Goal: Check status: Check status

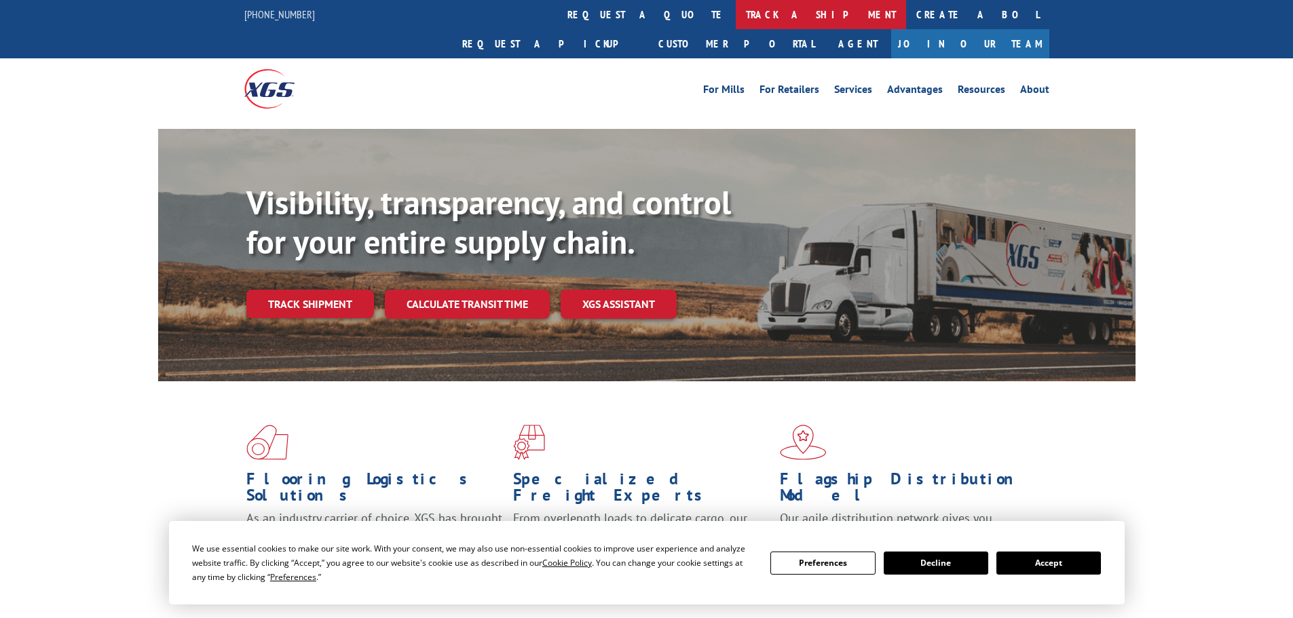
click at [736, 17] on link "track a shipment" at bounding box center [821, 14] width 170 height 29
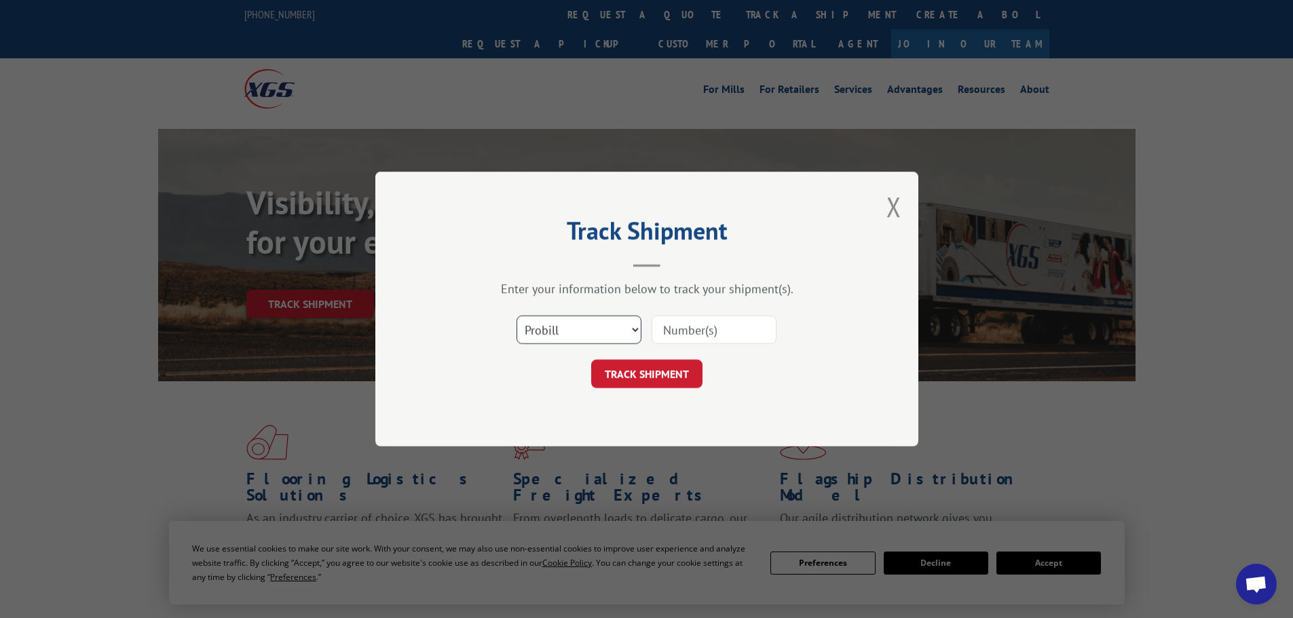
click at [593, 327] on select "Select category... Probill BOL PO" at bounding box center [579, 330] width 125 height 29
select select "bol"
click at [517, 316] on select "Select category... Probill BOL PO" at bounding box center [579, 330] width 125 height 29
click at [679, 327] on input at bounding box center [714, 330] width 125 height 29
paste input "5594100"
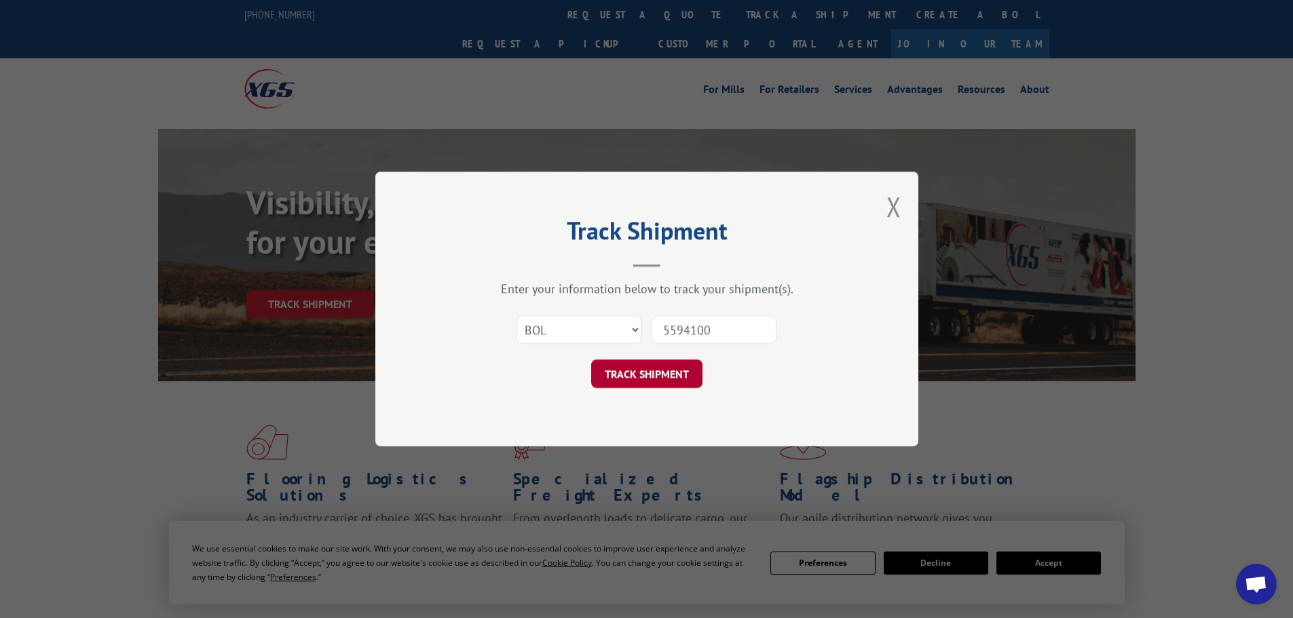
type input "5594100"
click at [667, 369] on button "TRACK SHIPMENT" at bounding box center [646, 374] width 111 height 29
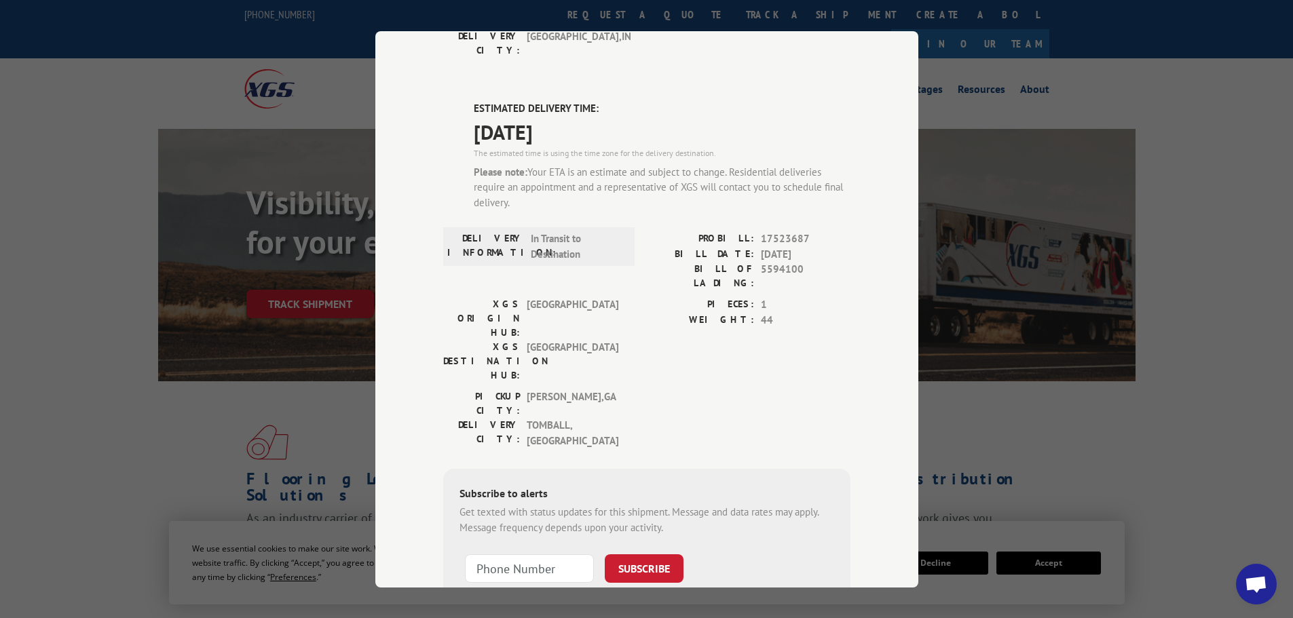
scroll to position [68, 0]
